Goal: Navigation & Orientation: Find specific page/section

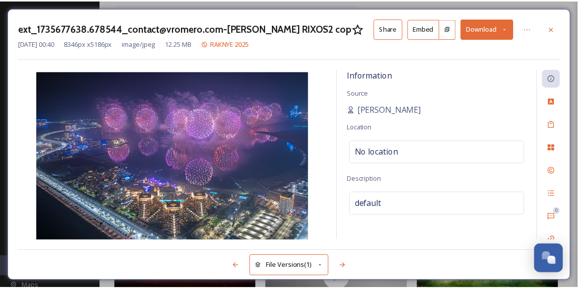
scroll to position [319, 0]
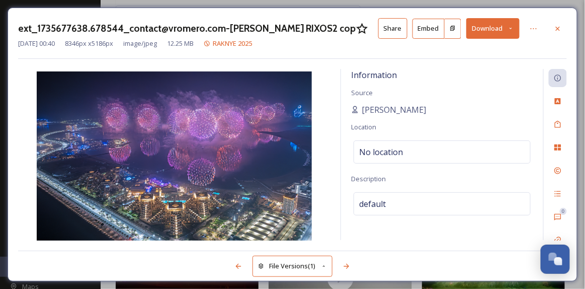
drag, startPoint x: 560, startPoint y: 30, endPoint x: 555, endPoint y: 14, distance: 16.4
click at [560, 30] on icon at bounding box center [558, 28] width 4 height 4
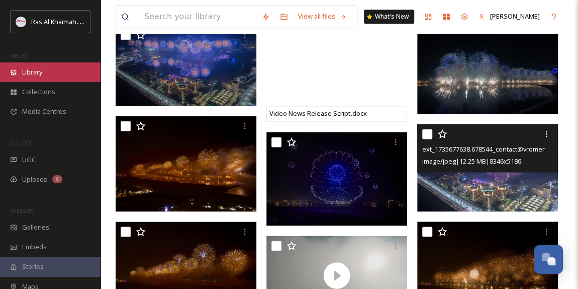
click at [42, 73] on span "Library" at bounding box center [32, 72] width 20 height 10
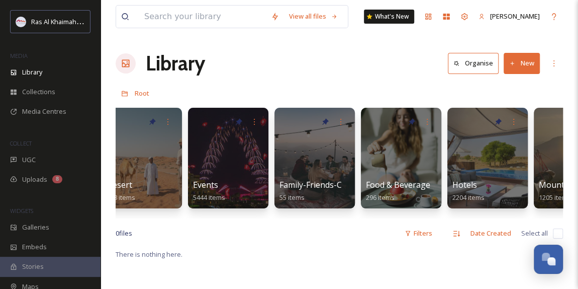
scroll to position [0, 284]
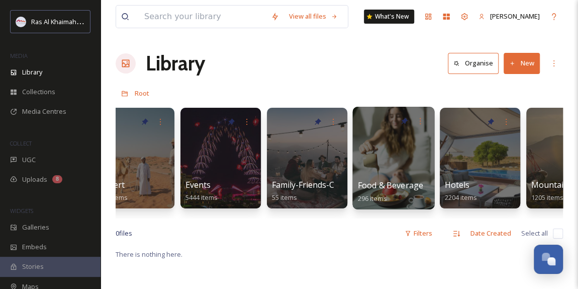
click at [378, 171] on div at bounding box center [393, 158] width 82 height 103
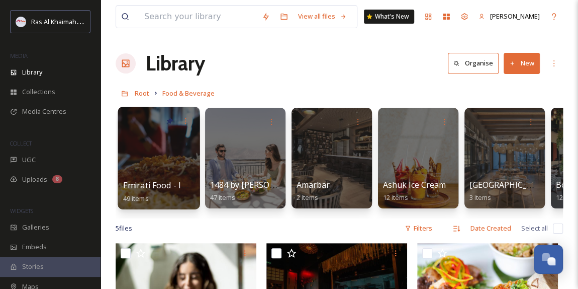
click at [174, 169] on div at bounding box center [159, 158] width 82 height 103
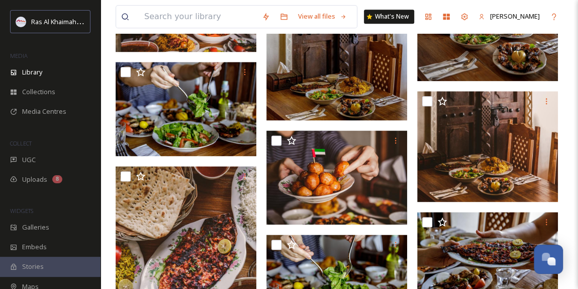
scroll to position [640, 0]
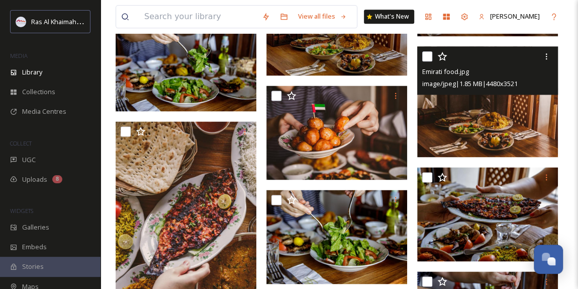
click at [482, 131] on img at bounding box center [487, 101] width 141 height 111
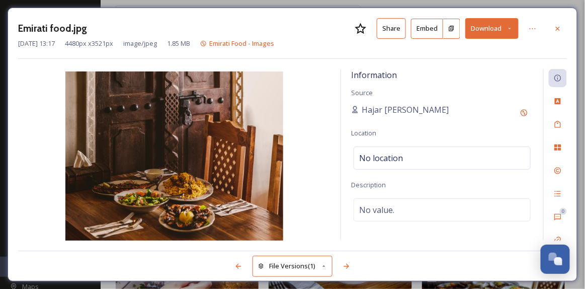
drag, startPoint x: 165, startPoint y: 148, endPoint x: 309, endPoint y: 97, distance: 152.0
click at [309, 97] on img at bounding box center [174, 156] width 312 height 171
drag, startPoint x: 556, startPoint y: 29, endPoint x: 548, endPoint y: 30, distance: 8.2
click at [556, 29] on icon at bounding box center [558, 29] width 8 height 8
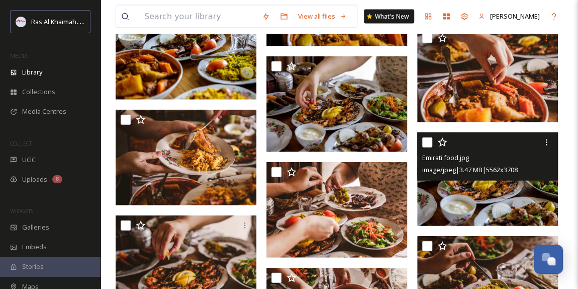
scroll to position [1188, 0]
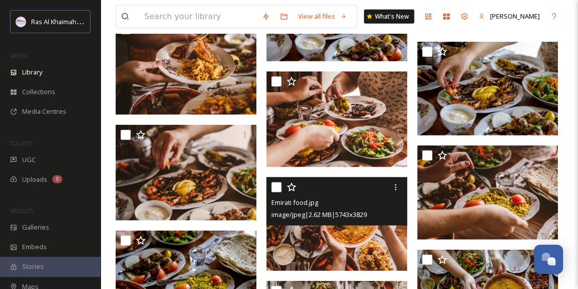
click at [356, 241] on img at bounding box center [336, 224] width 141 height 94
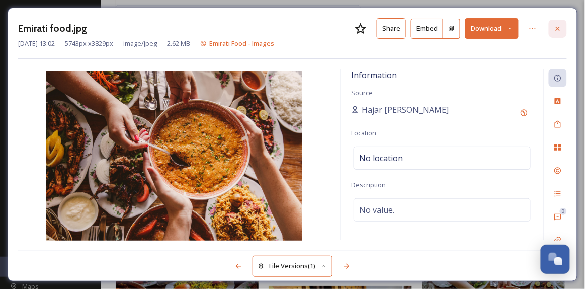
click at [560, 30] on icon at bounding box center [558, 29] width 8 height 8
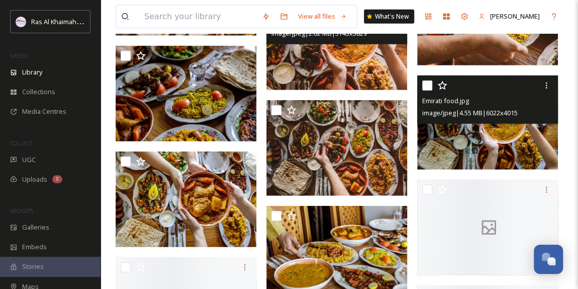
scroll to position [1371, 0]
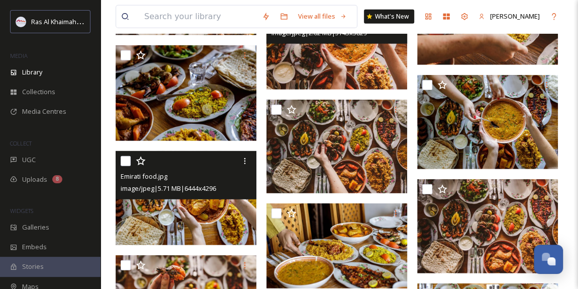
click at [206, 210] on img at bounding box center [186, 198] width 141 height 94
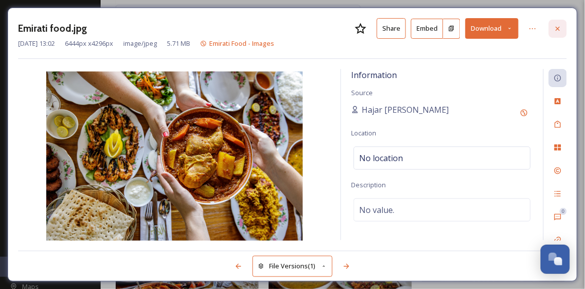
drag, startPoint x: 213, startPoint y: 153, endPoint x: 561, endPoint y: 29, distance: 369.1
click at [561, 29] on icon at bounding box center [558, 29] width 8 height 8
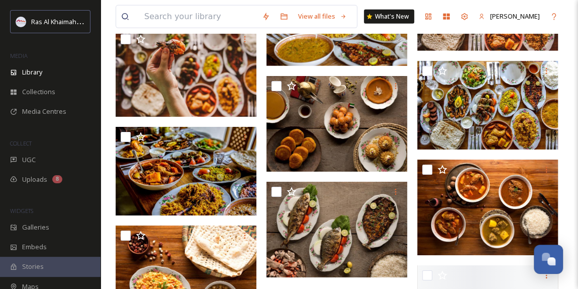
scroll to position [1599, 0]
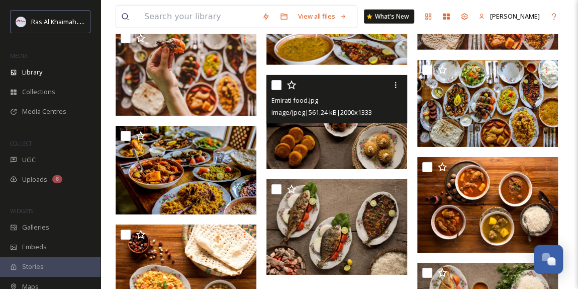
click at [342, 144] on img at bounding box center [336, 122] width 141 height 94
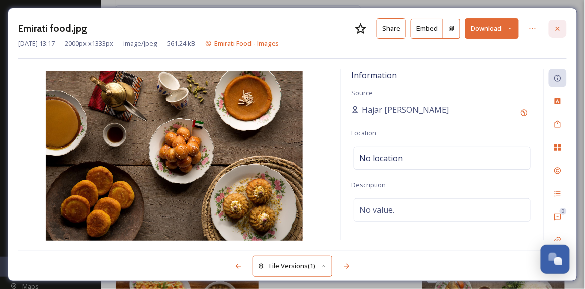
click at [558, 28] on icon at bounding box center [558, 28] width 4 height 4
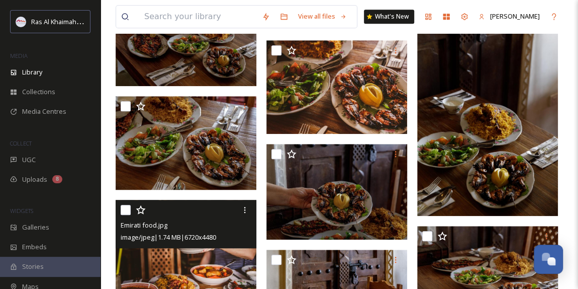
scroll to position [457, 0]
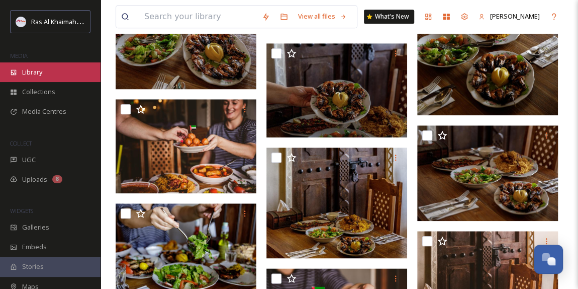
click at [38, 72] on span "Library" at bounding box center [32, 72] width 20 height 10
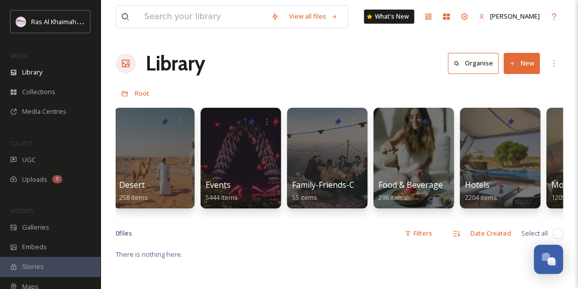
scroll to position [0, 293]
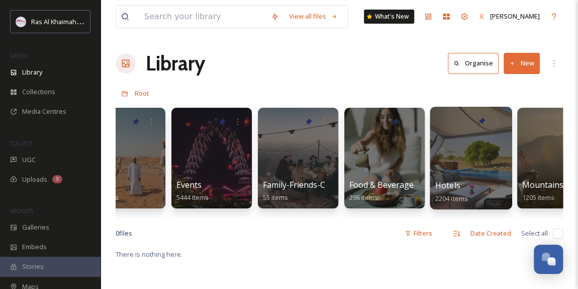
click at [454, 162] on div at bounding box center [471, 158] width 82 height 103
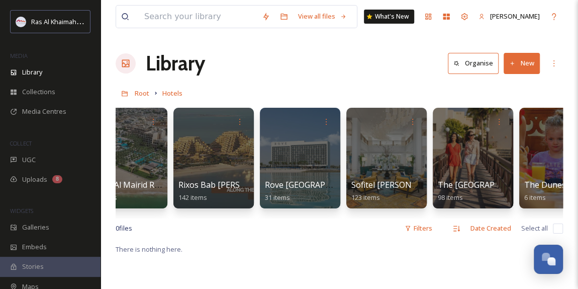
scroll to position [0, 1140]
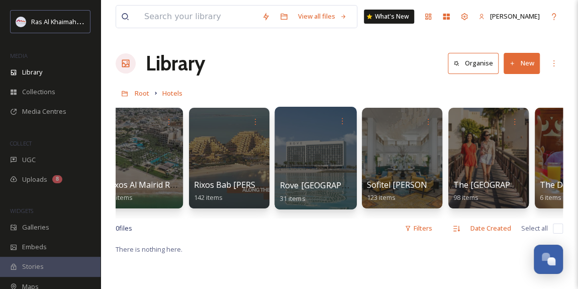
click at [315, 164] on div at bounding box center [316, 158] width 82 height 103
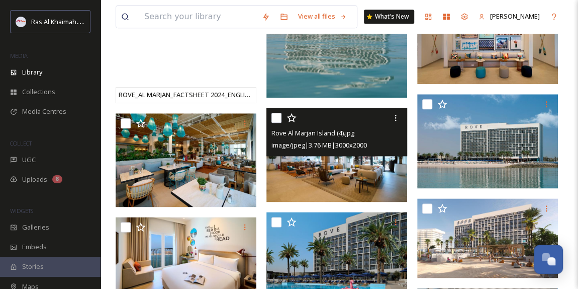
scroll to position [640, 0]
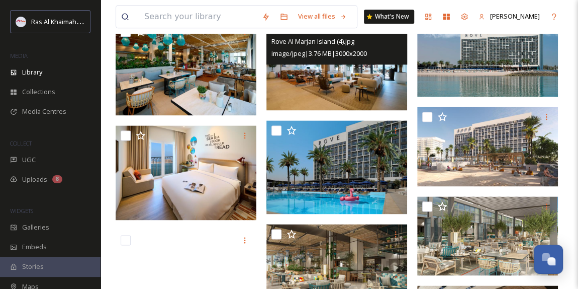
click at [338, 83] on img at bounding box center [336, 63] width 141 height 94
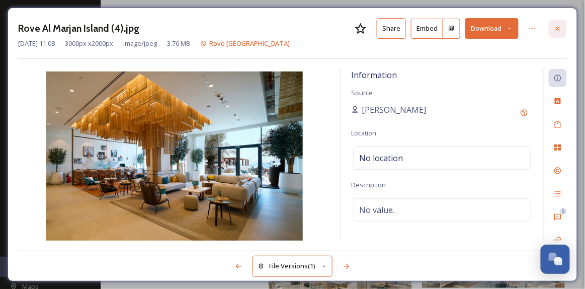
click at [556, 29] on icon at bounding box center [558, 29] width 8 height 8
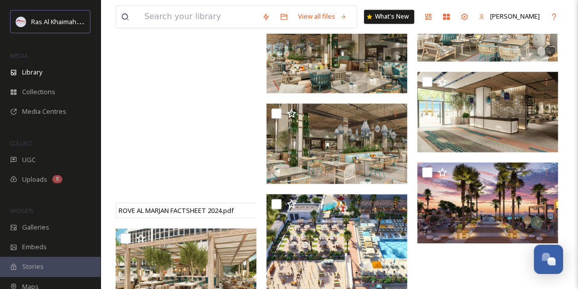
scroll to position [914, 0]
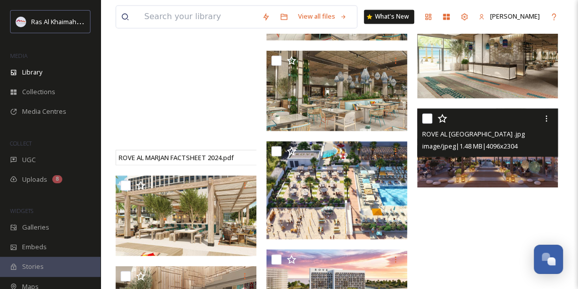
click at [495, 162] on img at bounding box center [487, 147] width 141 height 79
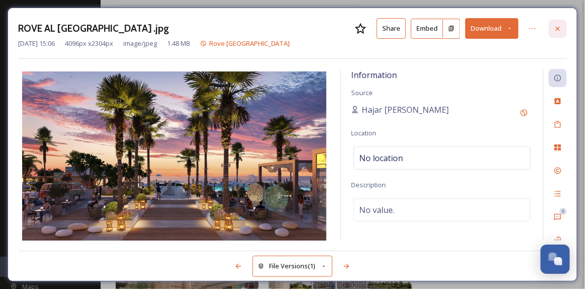
click at [559, 30] on icon at bounding box center [558, 29] width 8 height 8
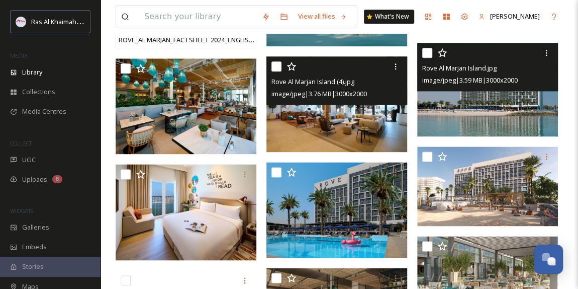
scroll to position [594, 0]
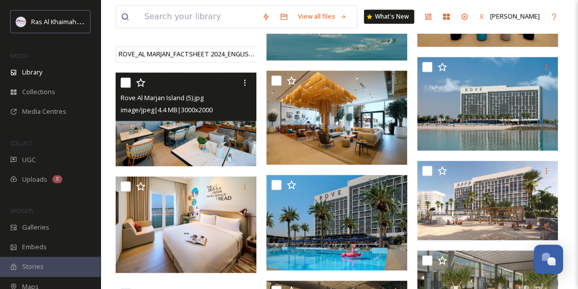
click at [183, 142] on img at bounding box center [186, 119] width 141 height 94
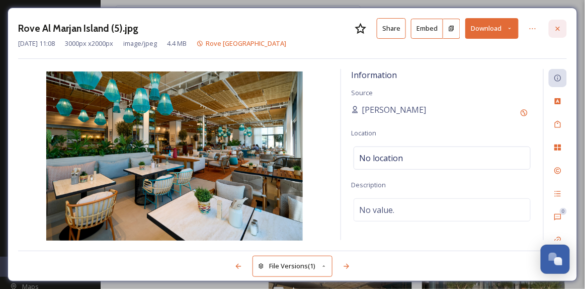
click at [553, 24] on div at bounding box center [558, 29] width 18 height 18
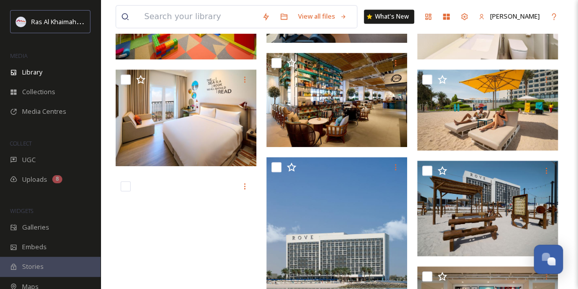
scroll to position [228, 0]
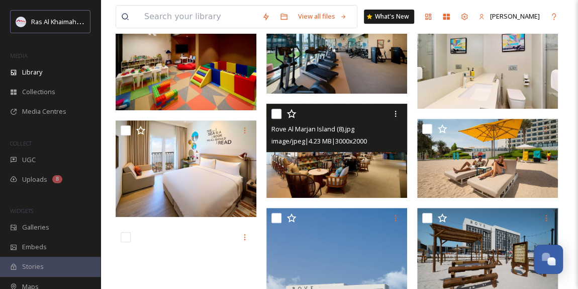
click at [332, 179] on img at bounding box center [336, 151] width 141 height 94
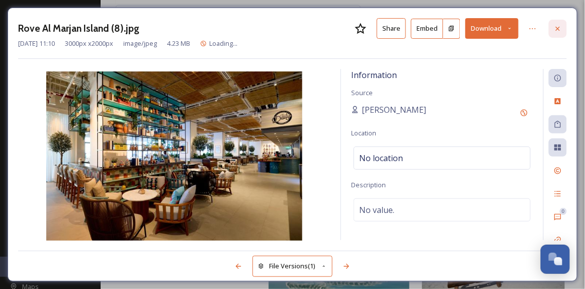
click at [555, 25] on icon at bounding box center [558, 29] width 8 height 8
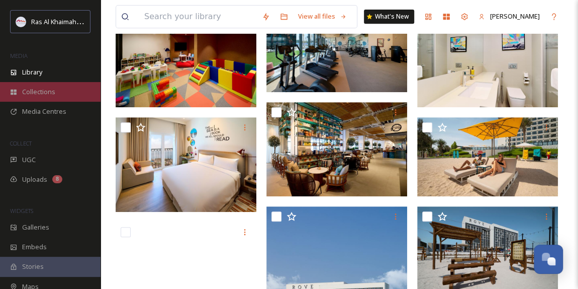
click at [48, 98] on div "Collections" at bounding box center [50, 92] width 101 height 20
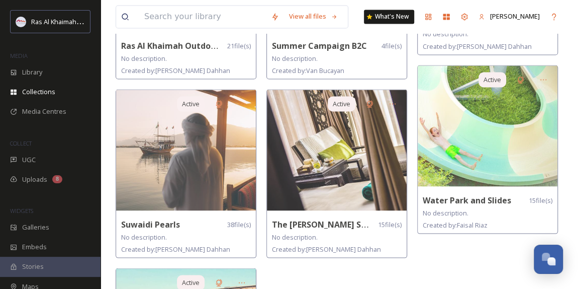
scroll to position [914, 0]
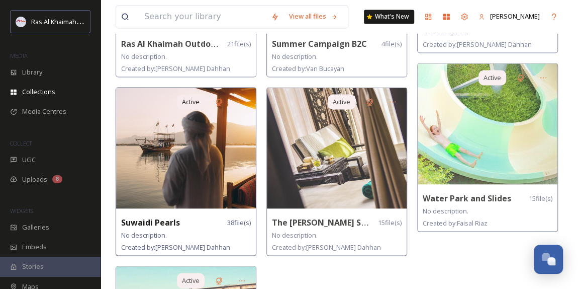
click at [196, 164] on img at bounding box center [186, 147] width 140 height 121
click at [171, 170] on img at bounding box center [186, 147] width 140 height 121
click at [159, 216] on strong "Suwaidi Pearls" at bounding box center [150, 221] width 59 height 11
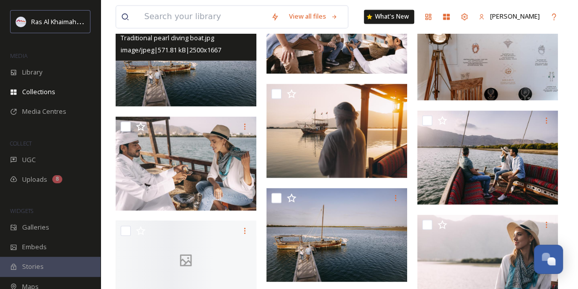
scroll to position [960, 0]
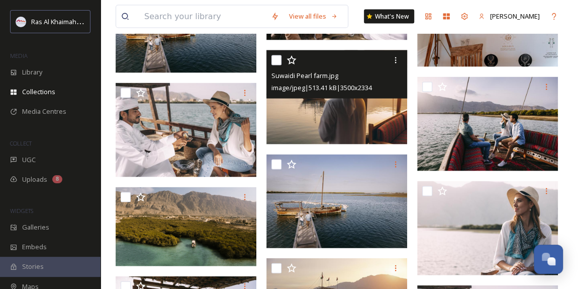
click at [353, 115] on img at bounding box center [336, 97] width 141 height 94
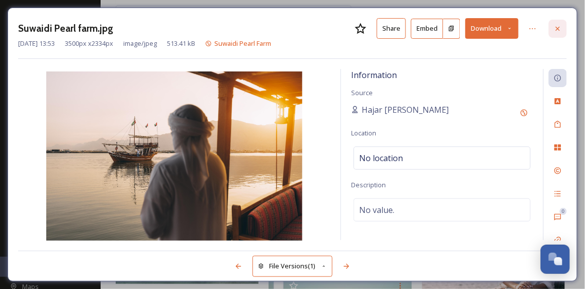
click at [556, 31] on icon at bounding box center [558, 29] width 8 height 8
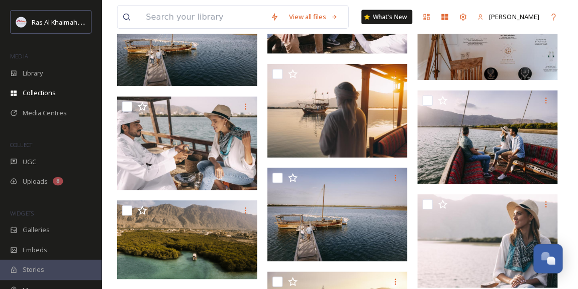
scroll to position [318, 0]
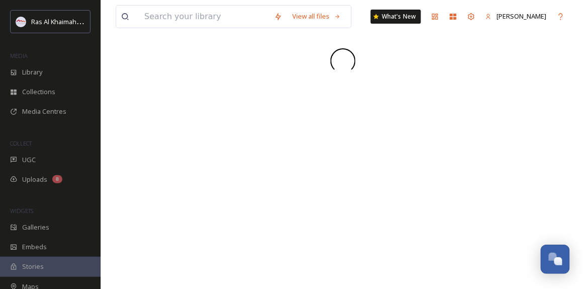
scroll to position [319, 0]
